Goal: Information Seeking & Learning: Find specific page/section

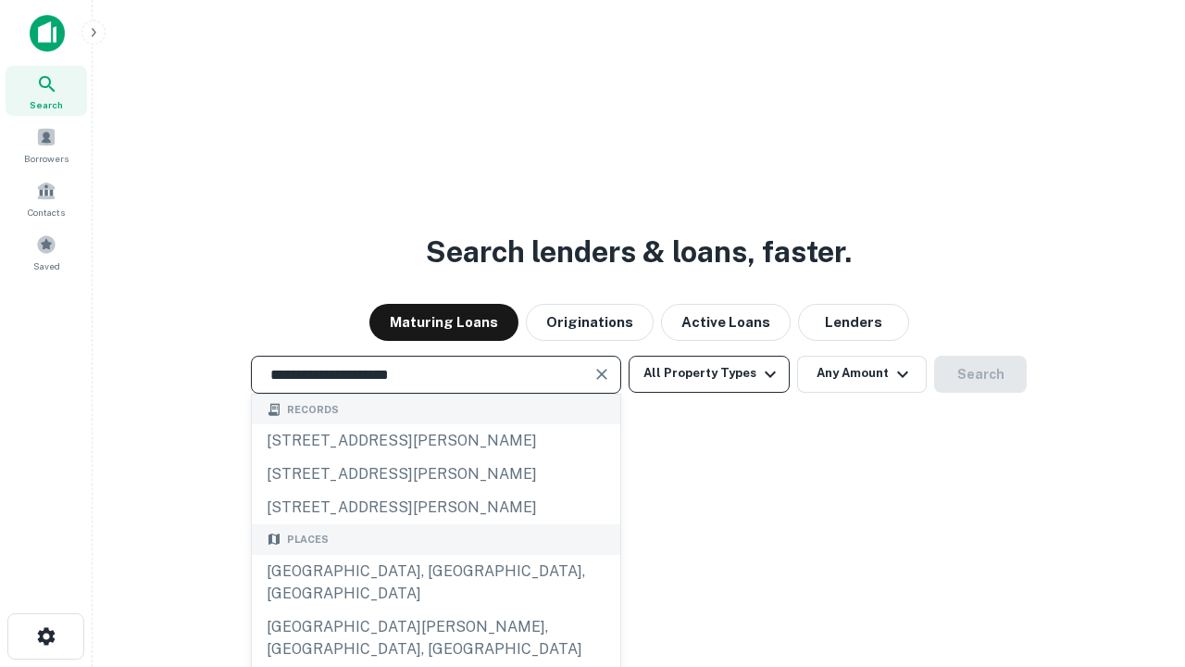
click at [435, 610] on div "[GEOGRAPHIC_DATA], [GEOGRAPHIC_DATA], [GEOGRAPHIC_DATA]" at bounding box center [436, 583] width 369 height 56
click at [709, 373] on button "All Property Types" at bounding box center [709, 374] width 161 height 37
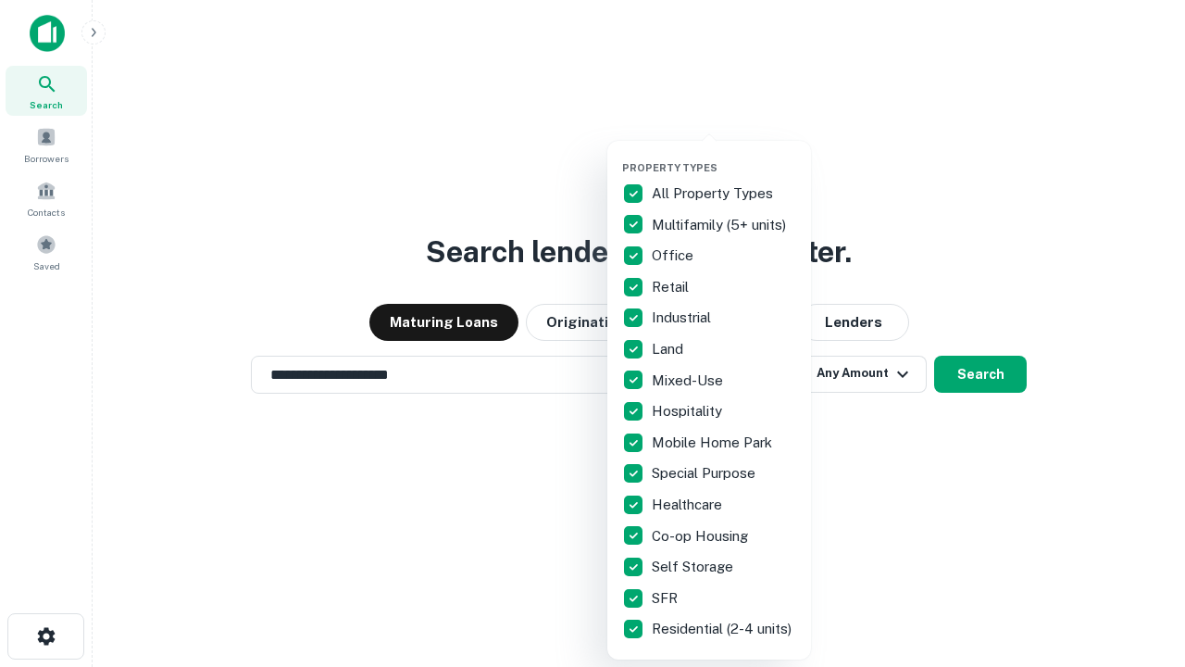
type input "**********"
click at [724, 156] on button "button" at bounding box center [724, 156] width 204 height 1
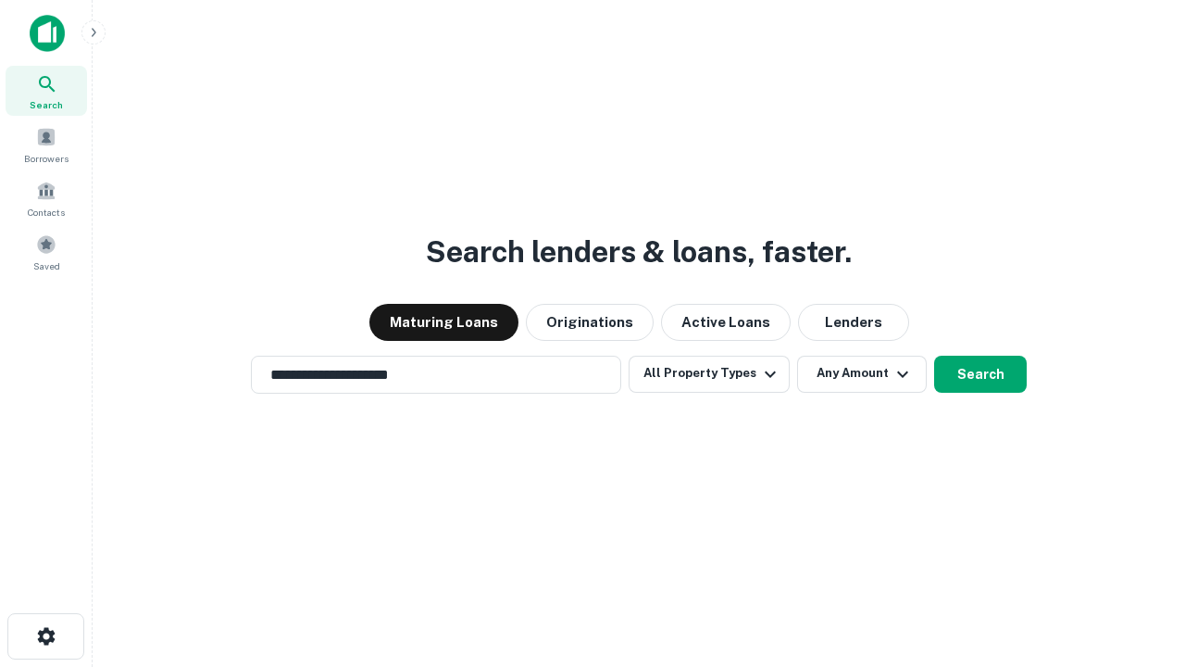
scroll to position [11, 223]
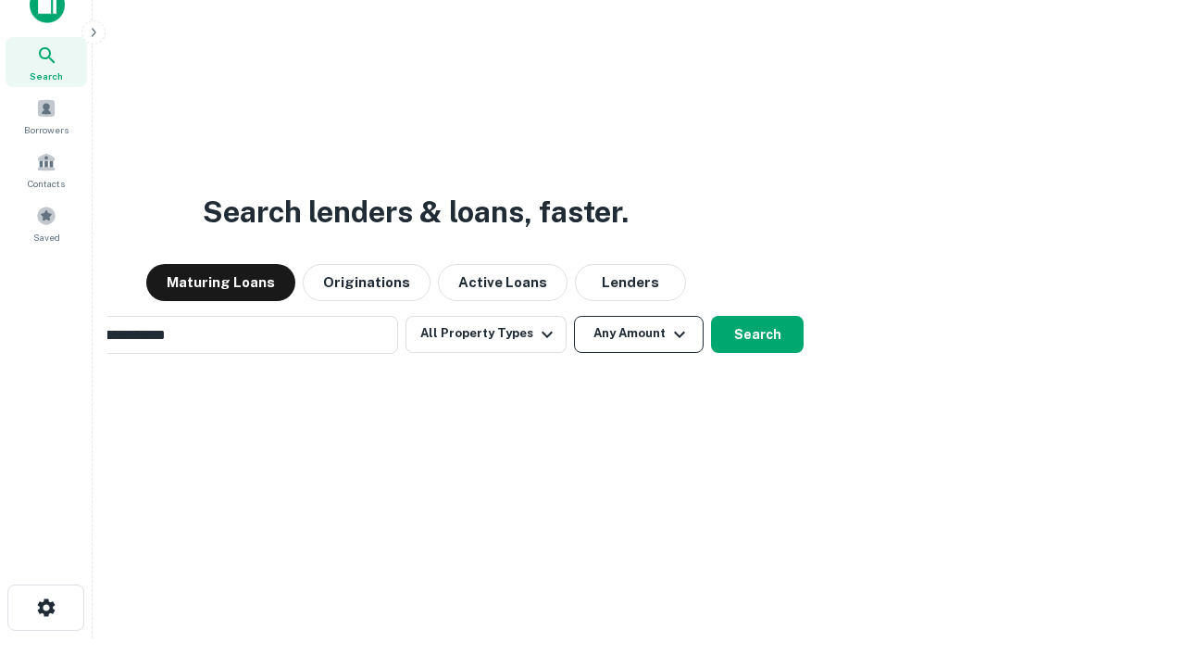
click at [574, 316] on button "Any Amount" at bounding box center [639, 334] width 130 height 37
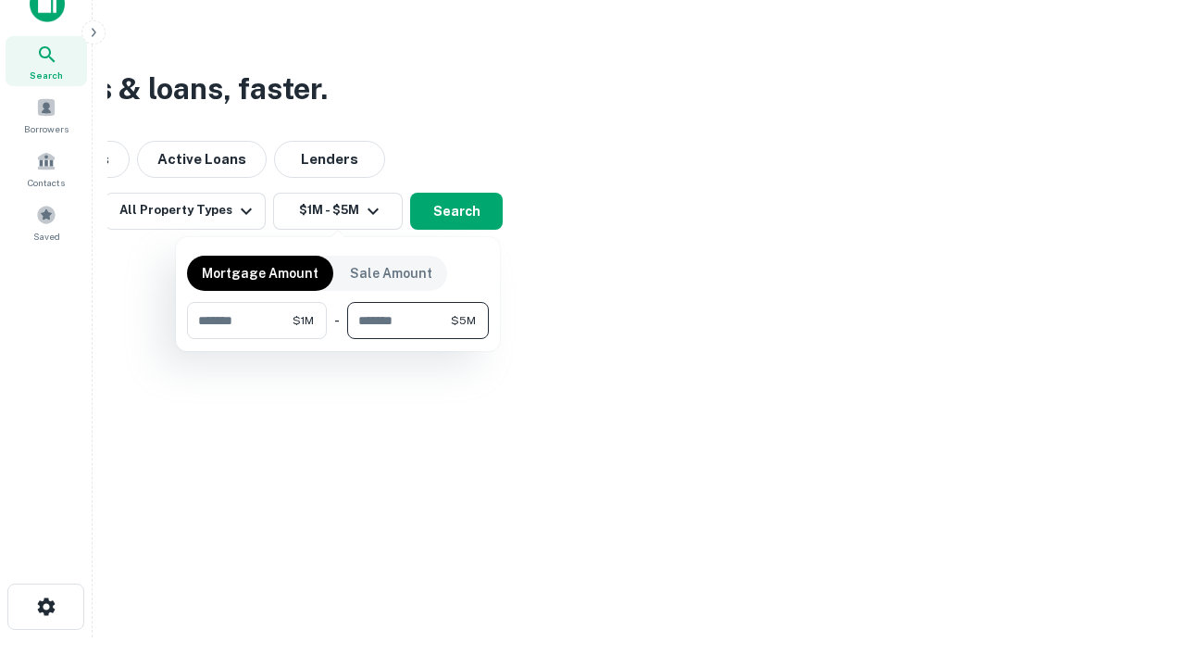
type input "*******"
click at [338, 339] on button "button" at bounding box center [338, 339] width 302 height 1
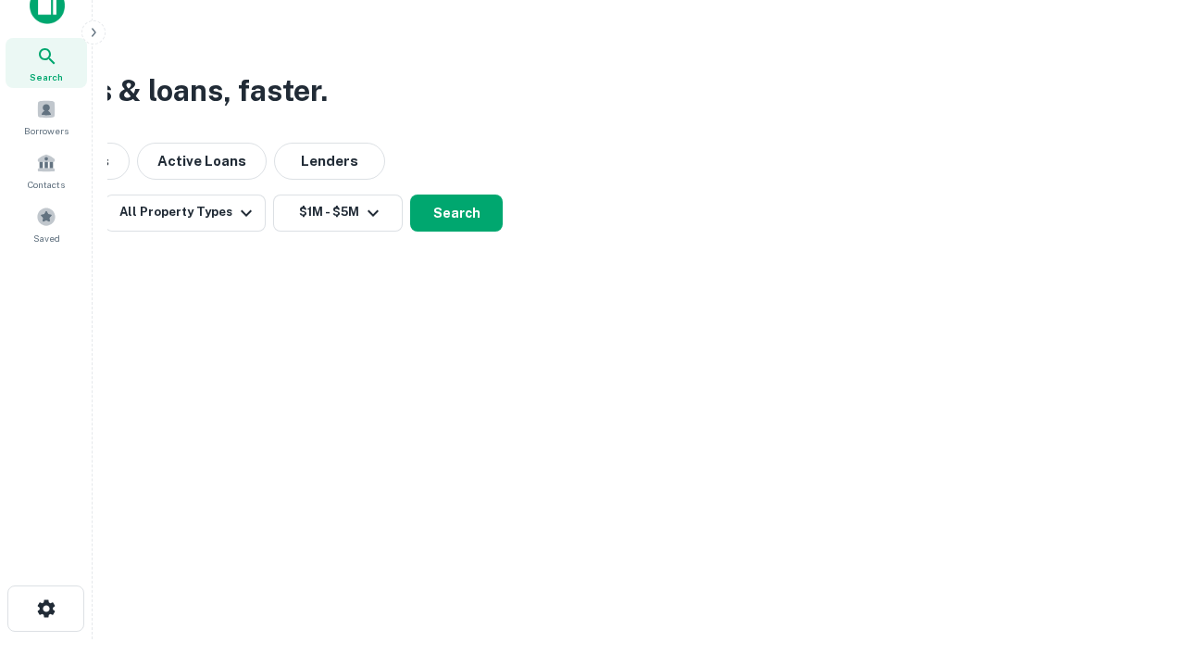
scroll to position [11, 342]
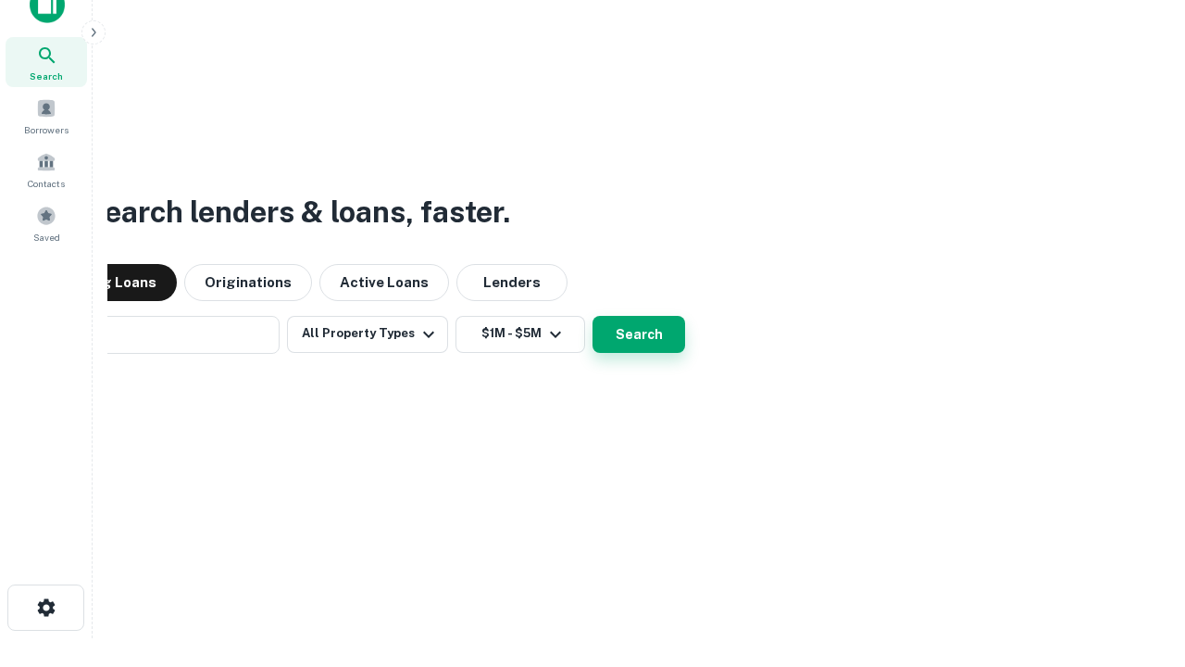
click at [593, 316] on button "Search" at bounding box center [639, 334] width 93 height 37
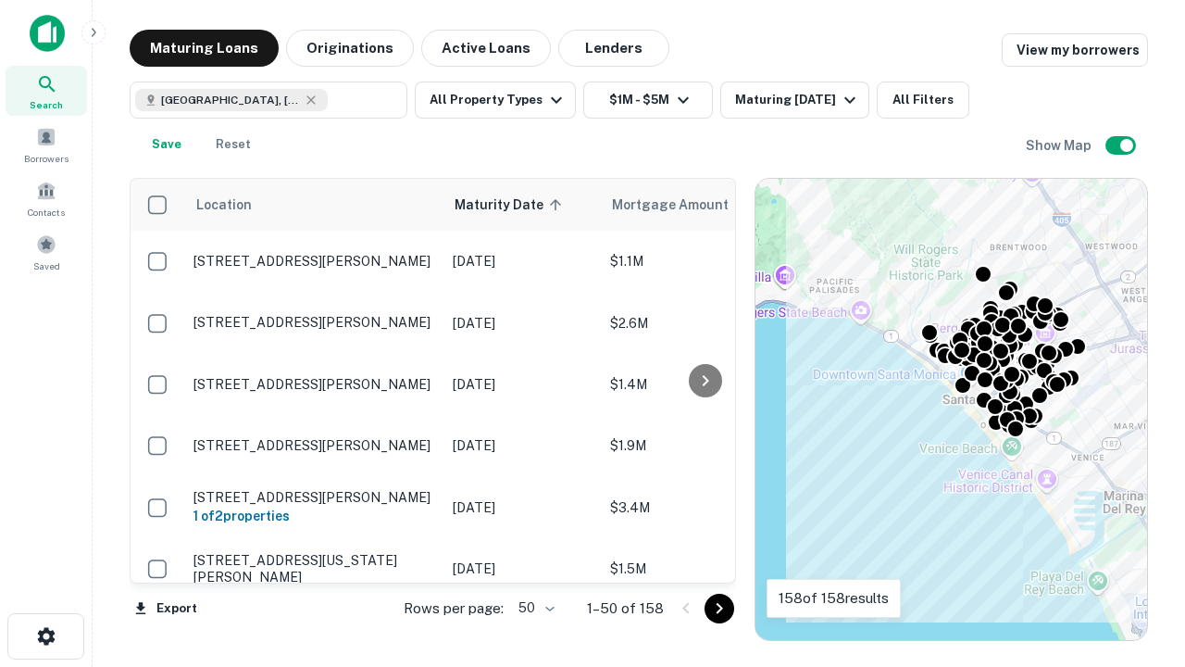
click at [533, 607] on body "Search Borrowers Contacts Saved Maturing Loans Originations Active Loans Lender…" at bounding box center [592, 333] width 1185 height 667
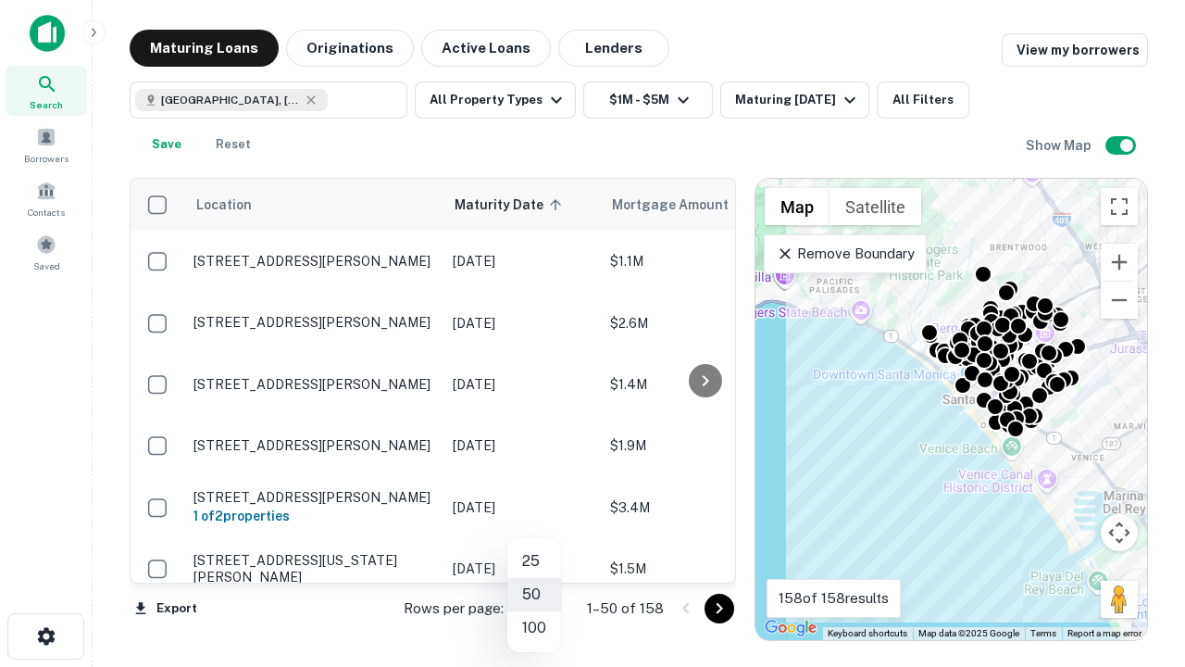
click at [534, 561] on li "25" at bounding box center [534, 560] width 54 height 33
